Goal: Find specific page/section: Find specific page/section

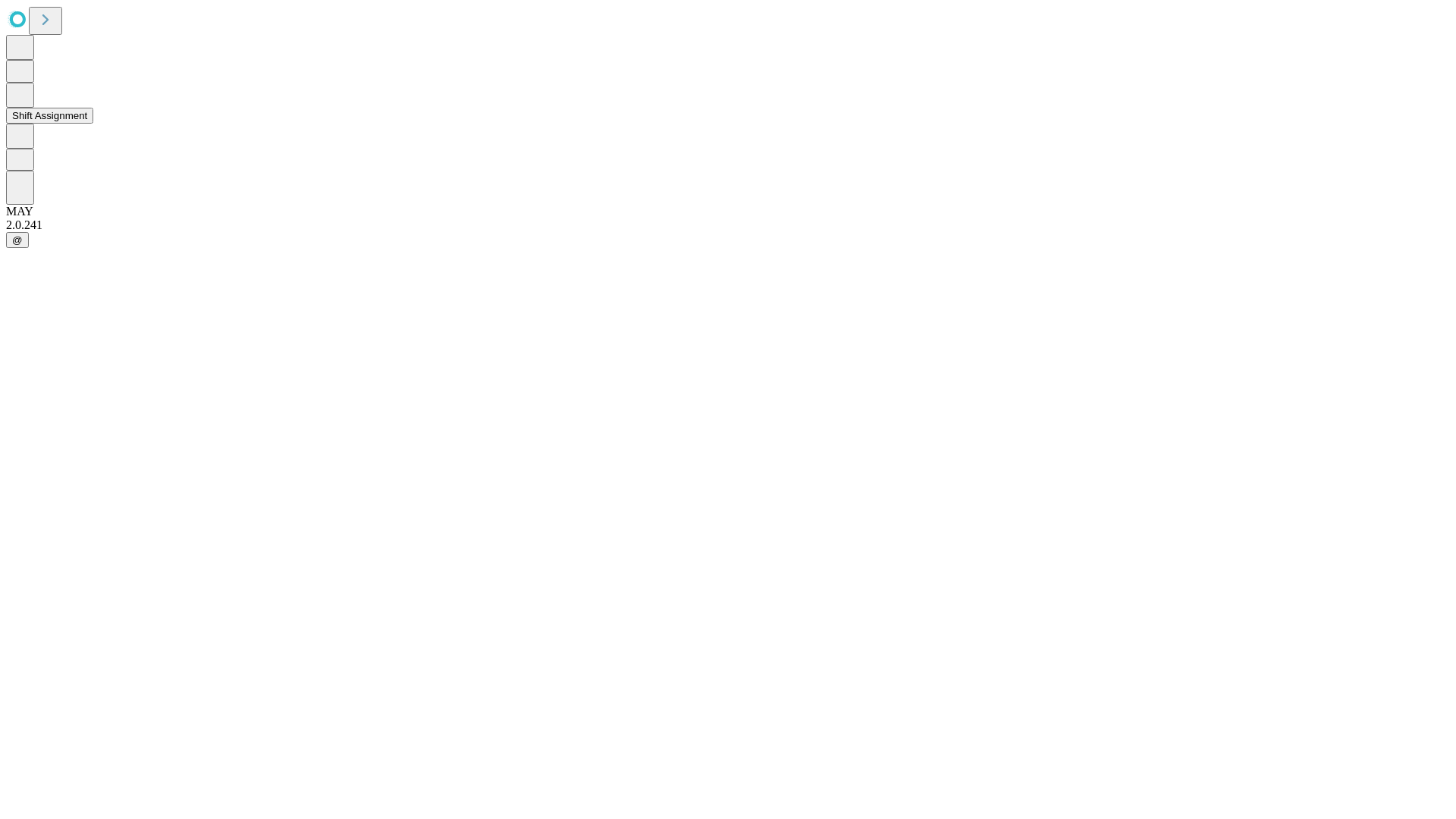
click at [94, 123] on button "Shift Assignment" at bounding box center [49, 115] width 88 height 16
